Goal: Transaction & Acquisition: Book appointment/travel/reservation

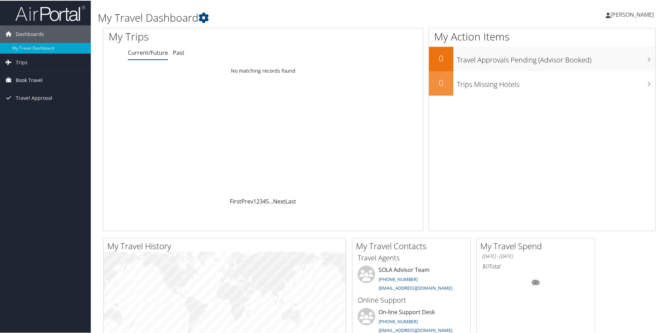
click at [38, 78] on span "Book Travel" at bounding box center [29, 79] width 27 height 17
click at [35, 99] on link "Book/Manage Online Trips" at bounding box center [45, 104] width 91 height 10
